Goal: Task Accomplishment & Management: Manage account settings

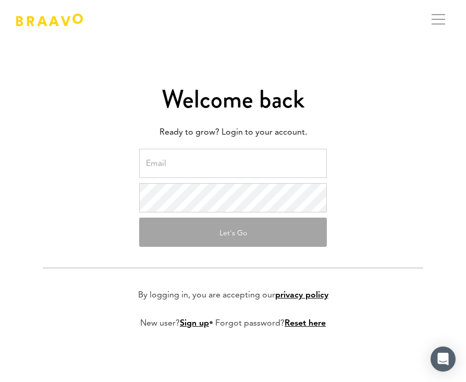
type input "martin@gofitify.com"
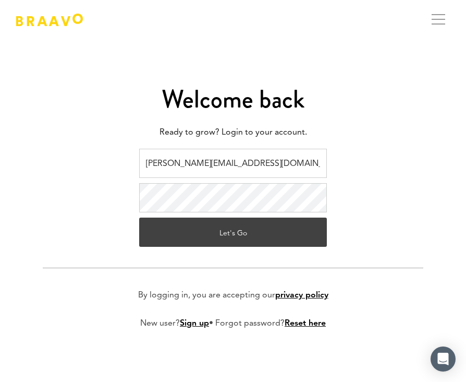
click at [227, 242] on button "Let's Go" at bounding box center [233, 231] width 188 height 29
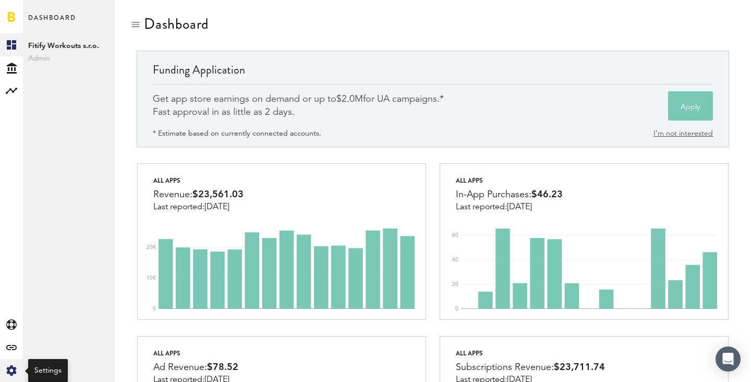
click at [11, 365] on icon at bounding box center [11, 370] width 10 height 10
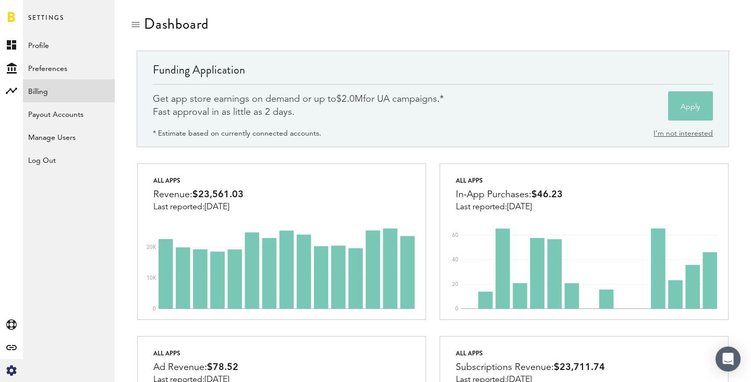
click at [74, 89] on link "Billing" at bounding box center [69, 90] width 92 height 23
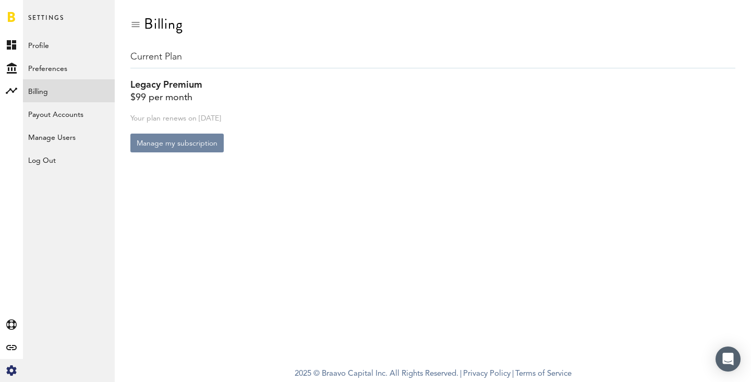
click at [185, 145] on button "Manage my subscription" at bounding box center [176, 142] width 93 height 19
